Goal: Task Accomplishment & Management: Use online tool/utility

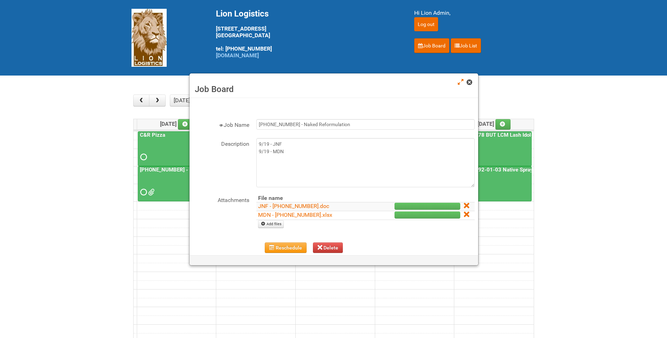
click at [470, 85] on span at bounding box center [469, 82] width 5 height 5
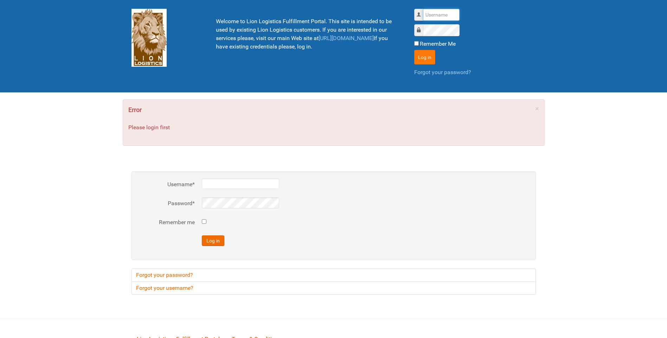
type input "lion"
click at [430, 61] on button "Log in" at bounding box center [424, 57] width 21 height 15
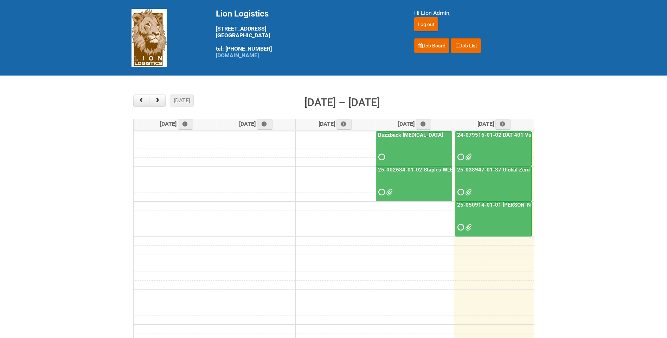
click at [501, 173] on div "25-038947-01-37 Global Zero Sugar Tea Test" at bounding box center [494, 182] width 76 height 31
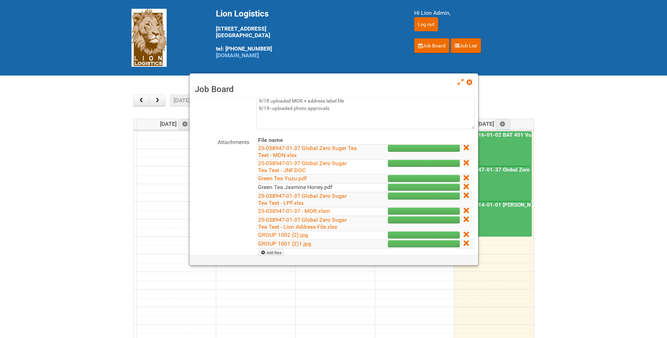
scroll to position [70, 0]
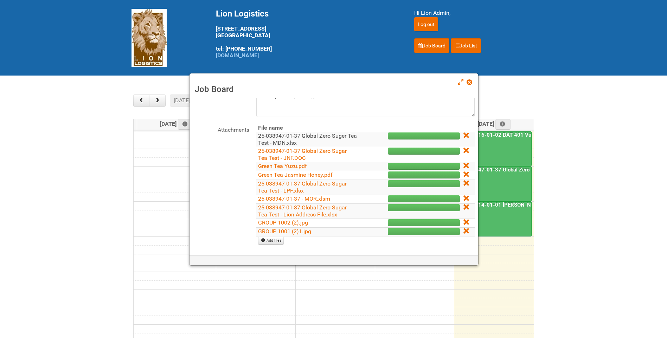
click at [318, 135] on link "25-038947-01-37 Global Zero Suger Tea Test - MDN.xlsx" at bounding box center [307, 140] width 99 height 14
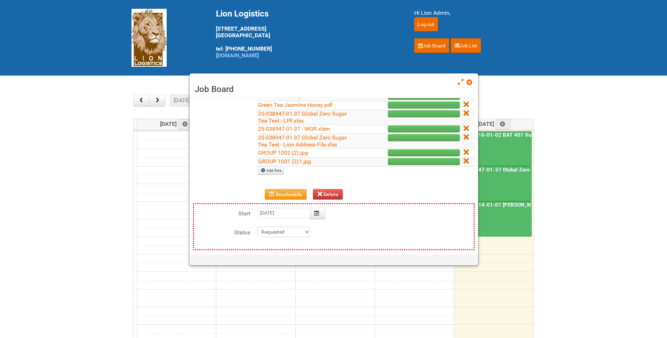
scroll to position [141, 0]
click at [274, 170] on link "Add files" at bounding box center [271, 171] width 26 height 8
type input "C:\fakepath\25-038947-01 Global Zero Suger Tea Test - LEFTOVERS.xlsx"
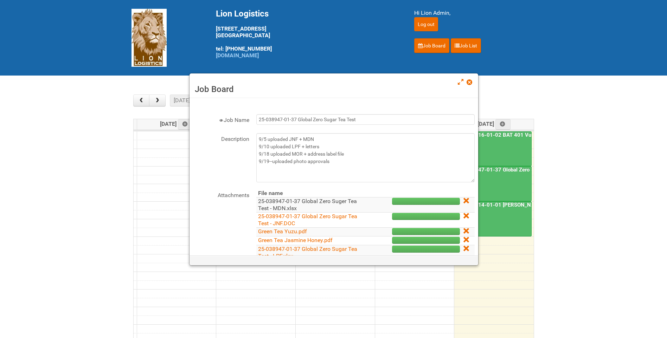
scroll to position [0, 0]
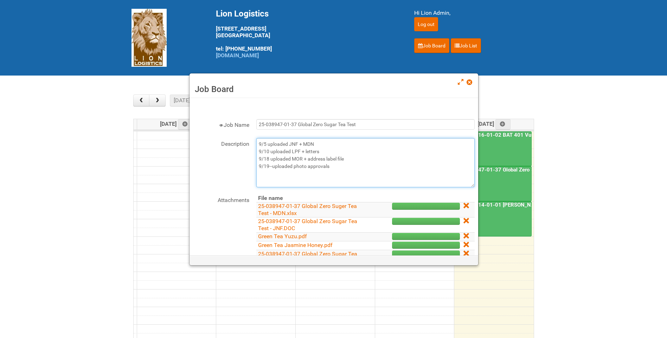
click at [333, 165] on textarea "9/5 uploaded JNF + MDN 9/10 uploaded LPF + letters 9/18 uploaded MOR + address …" at bounding box center [365, 162] width 218 height 49
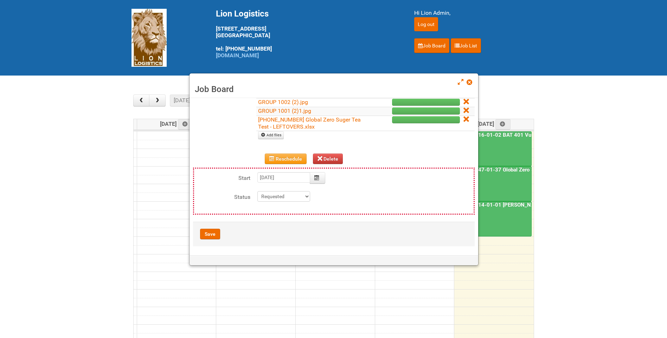
scroll to position [192, 0]
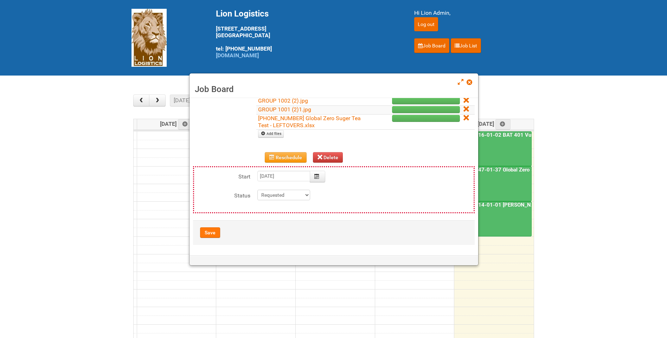
type textarea "9/5 uploaded JNF + MDN 9/10 uploaded LPF + letters 9/18 uploaded MOR + address …"
click at [215, 231] on button "Save" at bounding box center [210, 233] width 20 height 11
type input "2025-09-19 11:00:00"
